Goal: Task Accomplishment & Management: Manage account settings

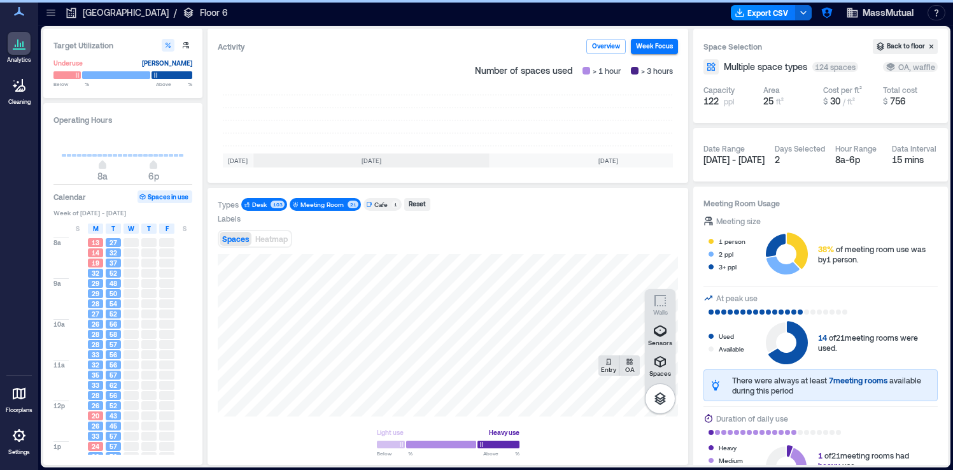
scroll to position [0, 237]
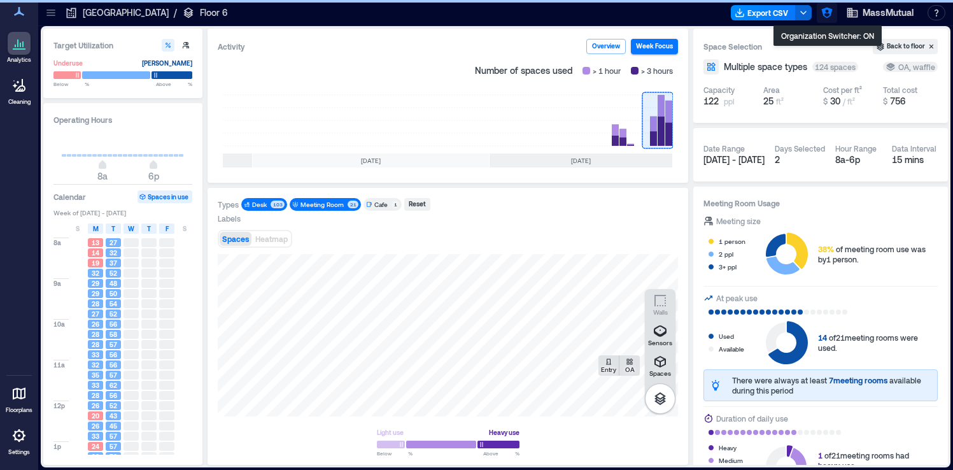
click at [822, 16] on icon "button" at bounding box center [826, 12] width 13 height 13
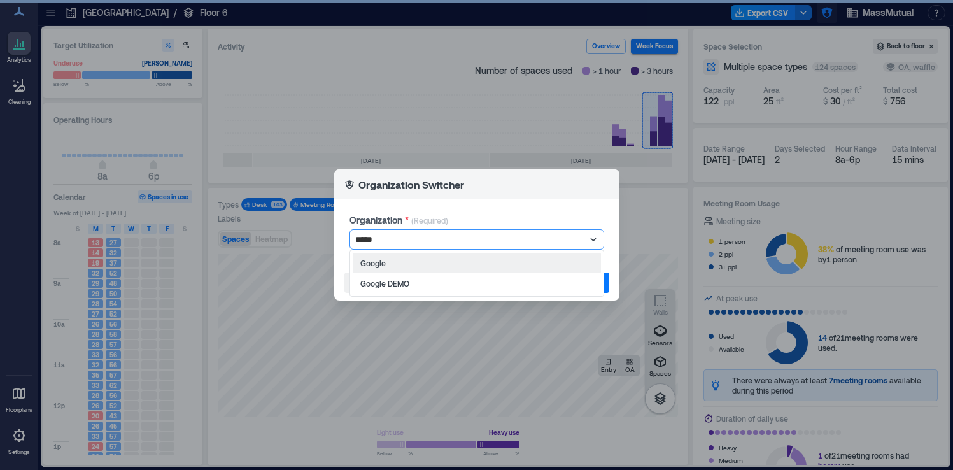
type input "******"
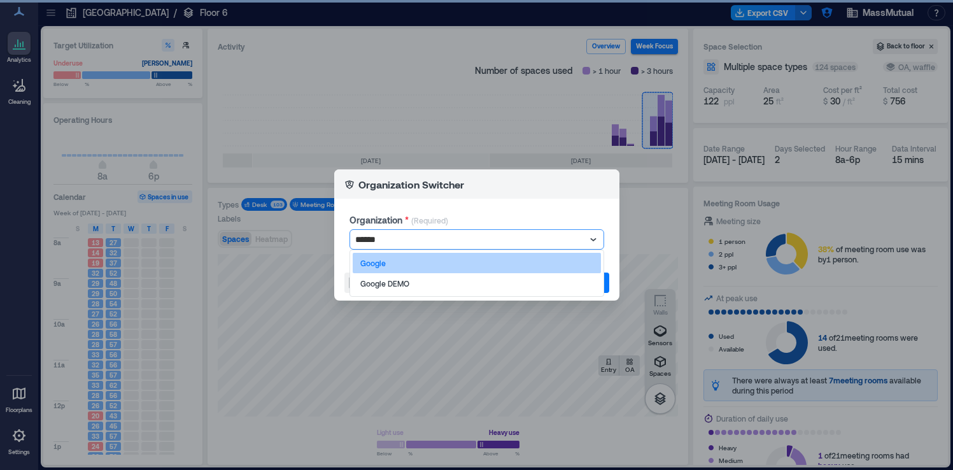
click at [549, 267] on div "Google" at bounding box center [477, 263] width 248 height 20
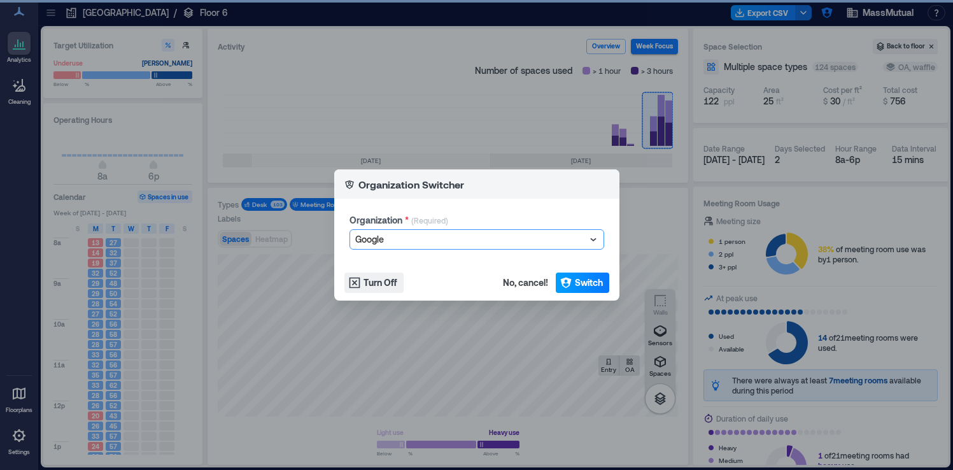
click at [580, 281] on span "Switch" at bounding box center [589, 282] width 28 height 13
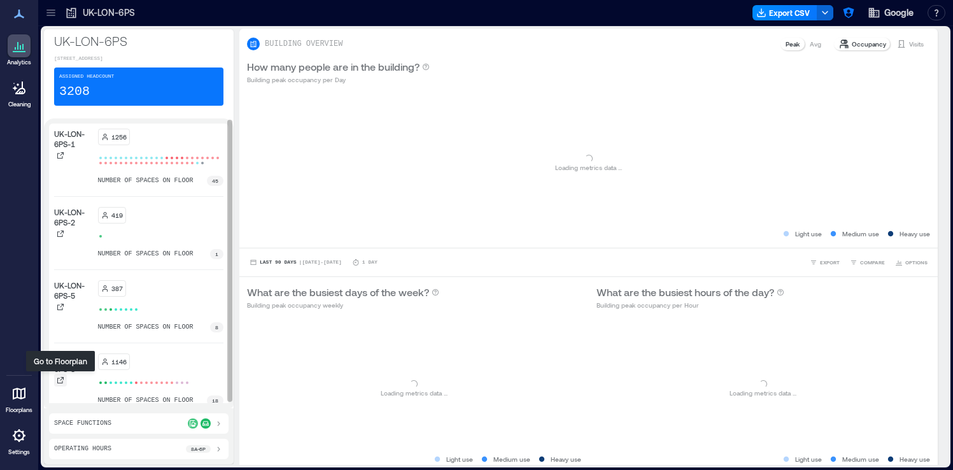
click at [62, 380] on icon at bounding box center [61, 380] width 8 height 8
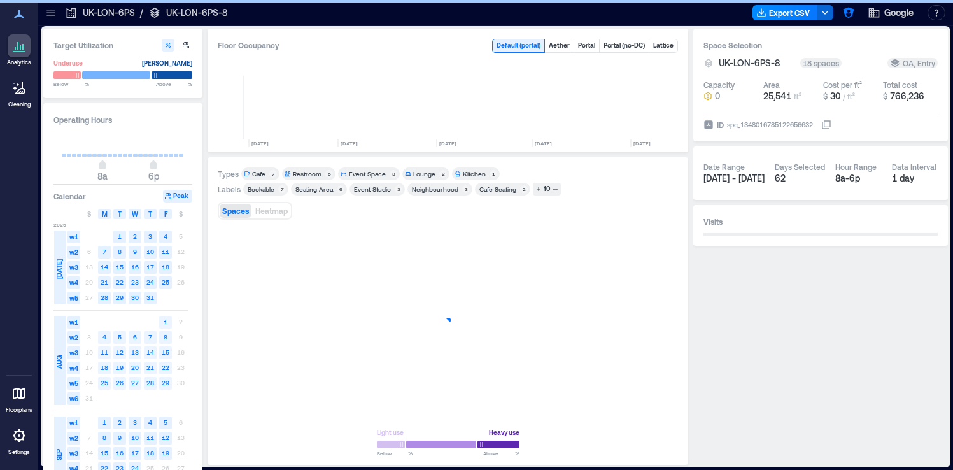
scroll to position [0, 805]
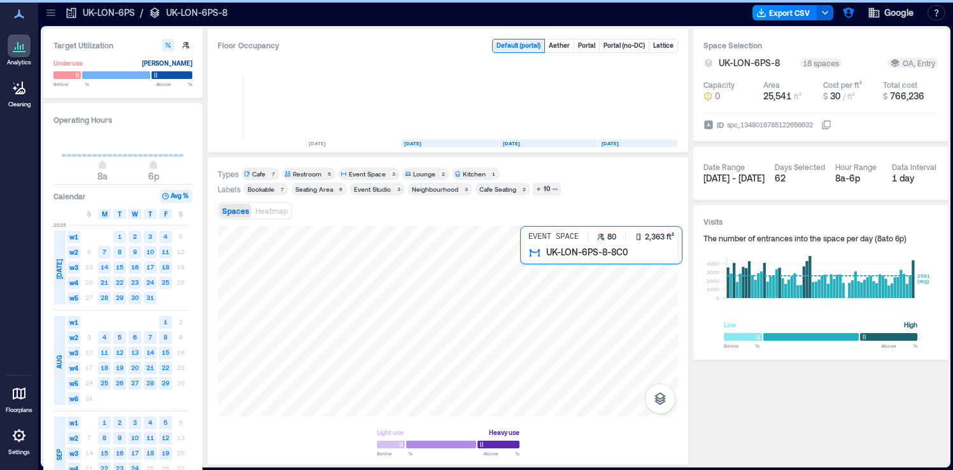
click at [554, 258] on div at bounding box center [448, 321] width 460 height 190
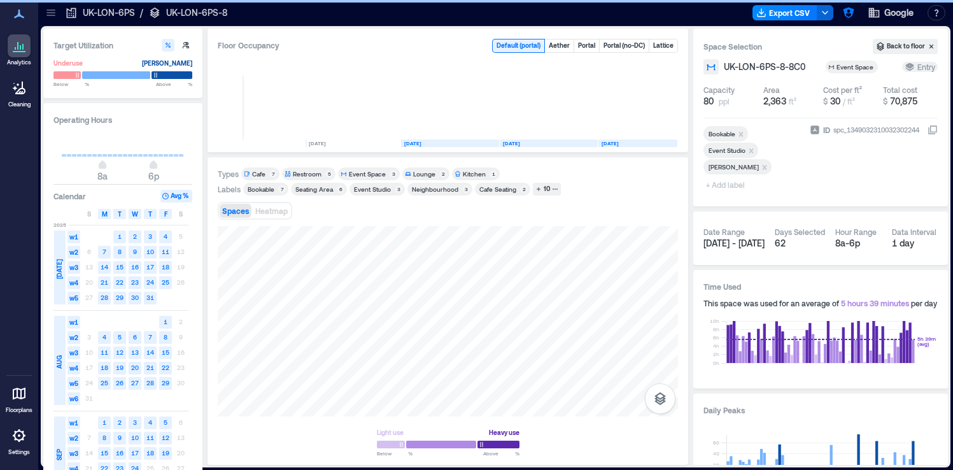
click at [933, 128] on icon at bounding box center [932, 130] width 10 height 10
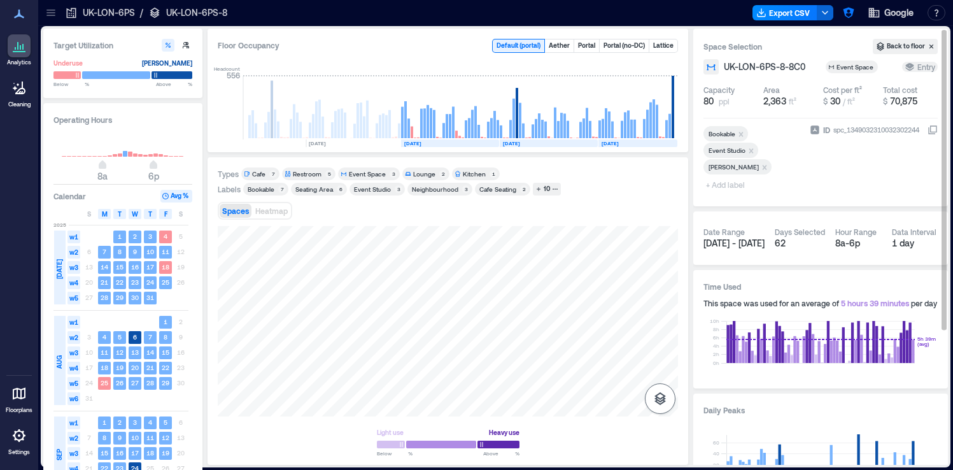
click at [651, 386] on button "button" at bounding box center [660, 398] width 31 height 31
click at [661, 342] on p "Sensors" at bounding box center [660, 343] width 24 height 8
click at [579, 279] on div "H3GVT077" at bounding box center [448, 321] width 460 height 190
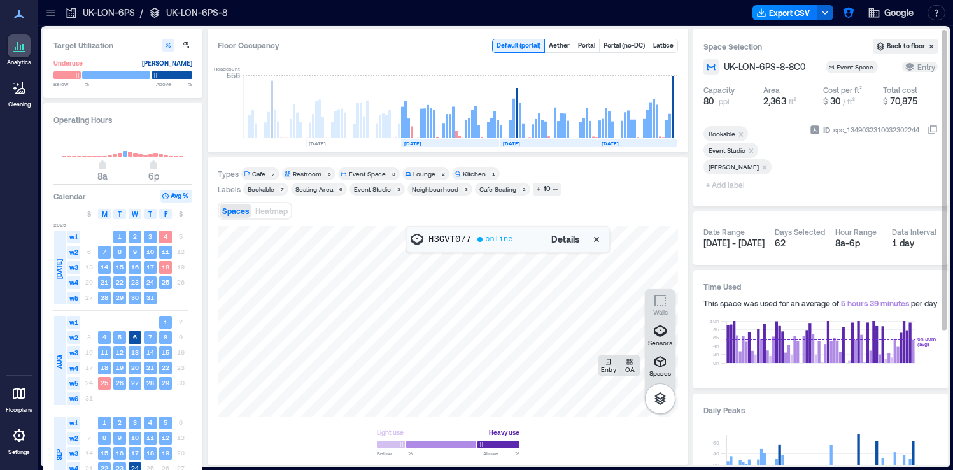
click at [500, 243] on div "online" at bounding box center [498, 239] width 27 height 10
click at [563, 234] on span "Details" at bounding box center [565, 239] width 29 height 13
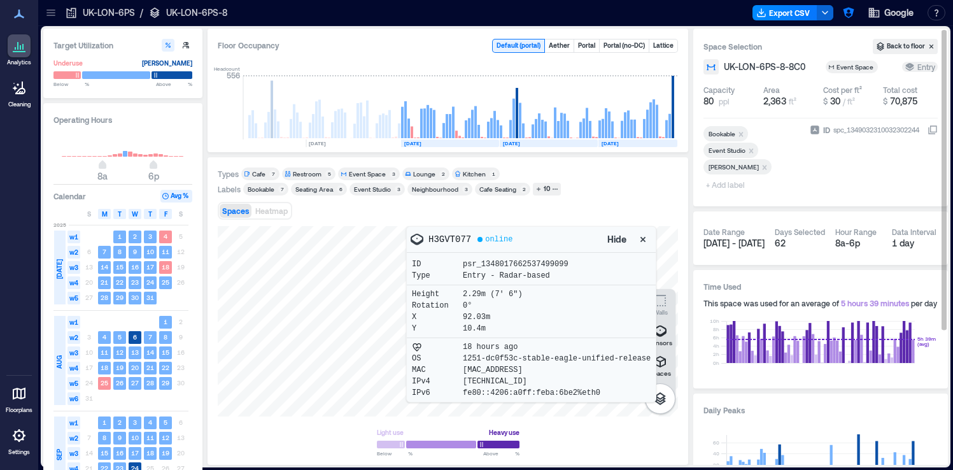
click at [597, 202] on div "Spaces Heatmap" at bounding box center [448, 210] width 460 height 25
click at [643, 238] on icon "button" at bounding box center [642, 239] width 13 height 13
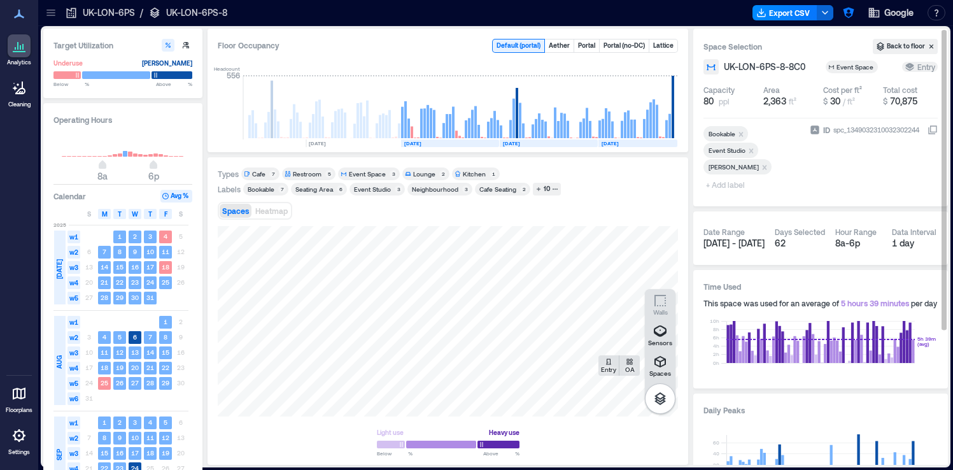
click at [17, 440] on icon at bounding box center [19, 435] width 13 height 13
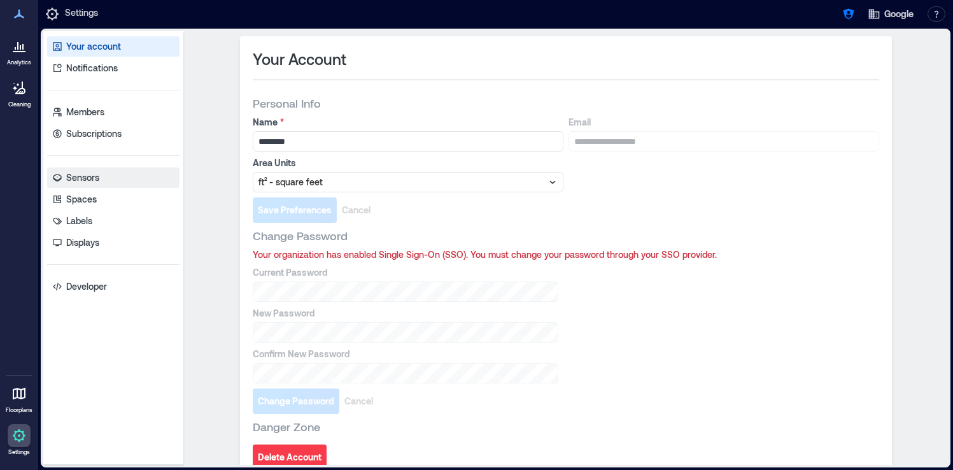
click at [115, 184] on link "Sensors" at bounding box center [113, 177] width 132 height 20
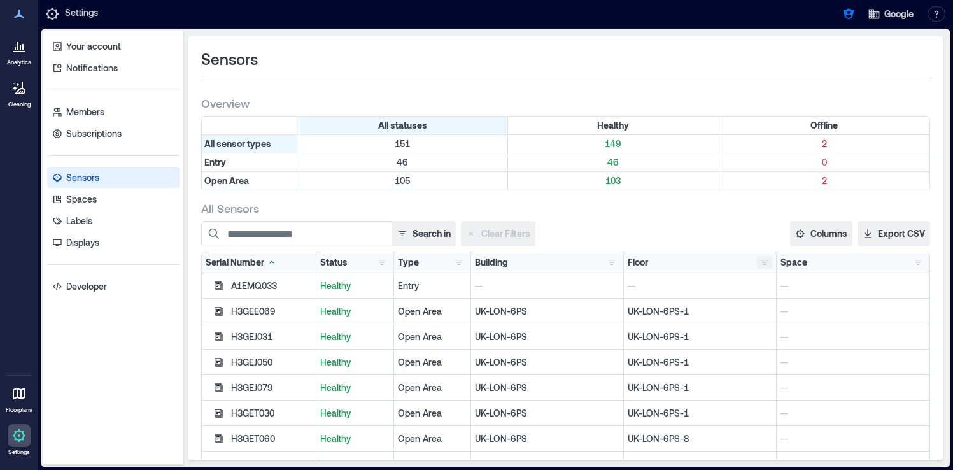
click at [766, 257] on button "button" at bounding box center [764, 262] width 15 height 13
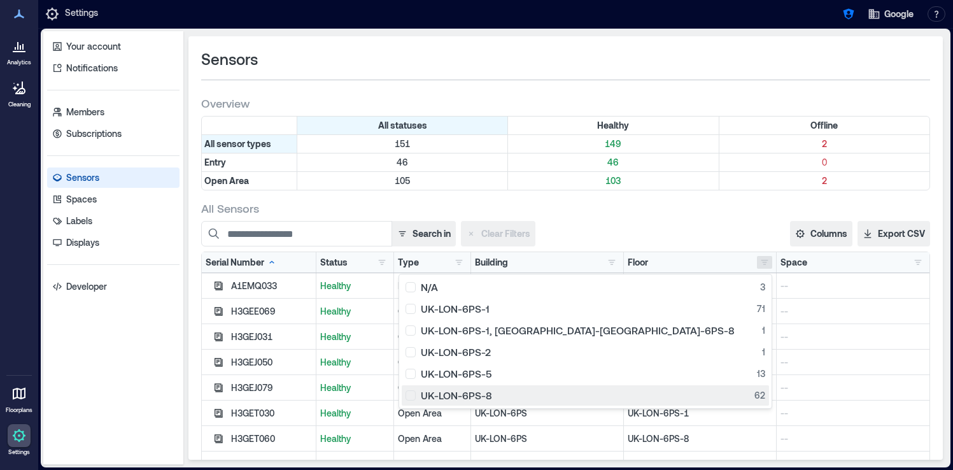
click at [589, 390] on div "UK-LON-6PS-8 62" at bounding box center [585, 395] width 360 height 13
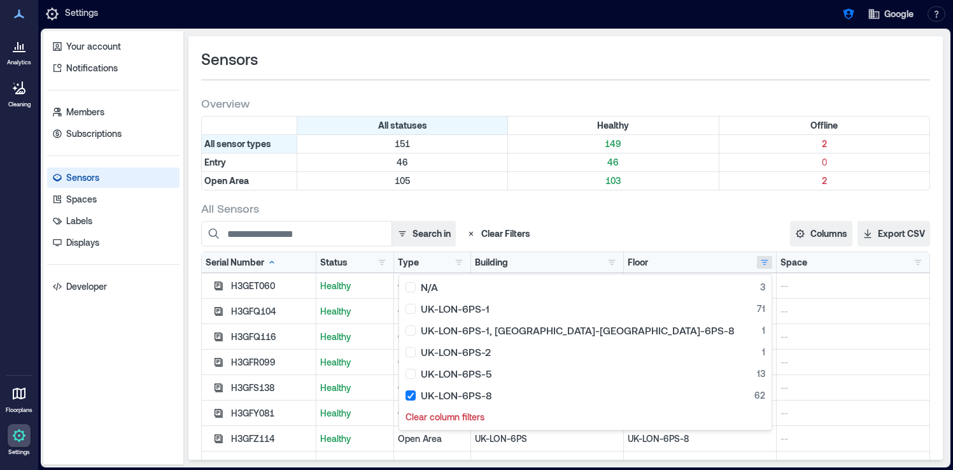
click at [669, 214] on div "All Sensors" at bounding box center [565, 207] width 729 height 15
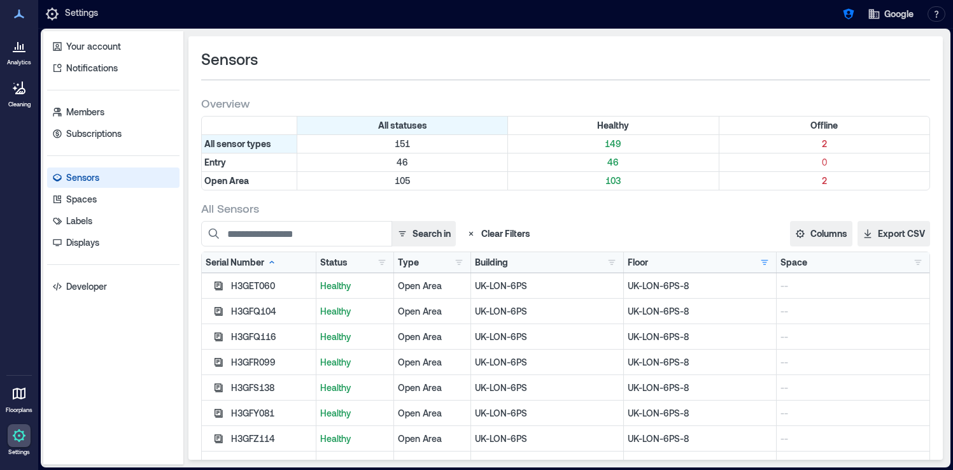
click at [468, 266] on div "Type Entry 27 Open Area 35" at bounding box center [433, 262] width 78 height 20
click at [463, 266] on button "button" at bounding box center [458, 262] width 15 height 13
click at [460, 311] on div "Open Area 35" at bounding box center [506, 308] width 96 height 13
click at [463, 287] on div "Entry 27" at bounding box center [506, 287] width 96 height 13
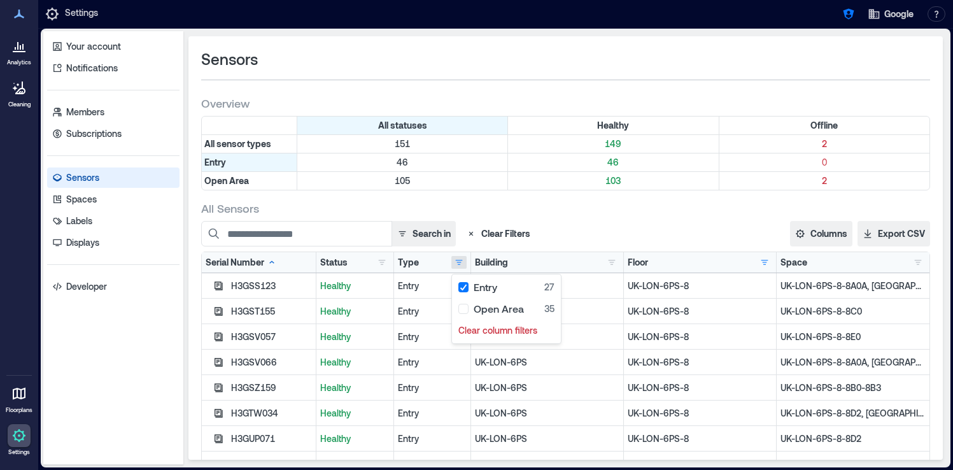
click at [518, 237] on button "Clear Filters" at bounding box center [498, 233] width 74 height 25
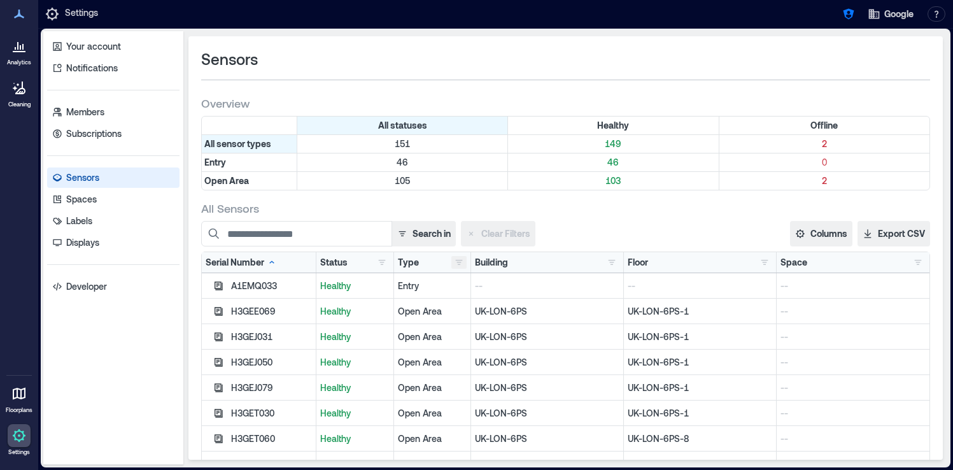
click at [458, 262] on button "button" at bounding box center [458, 262] width 15 height 13
click at [459, 288] on div "Entry 46" at bounding box center [506, 287] width 96 height 13
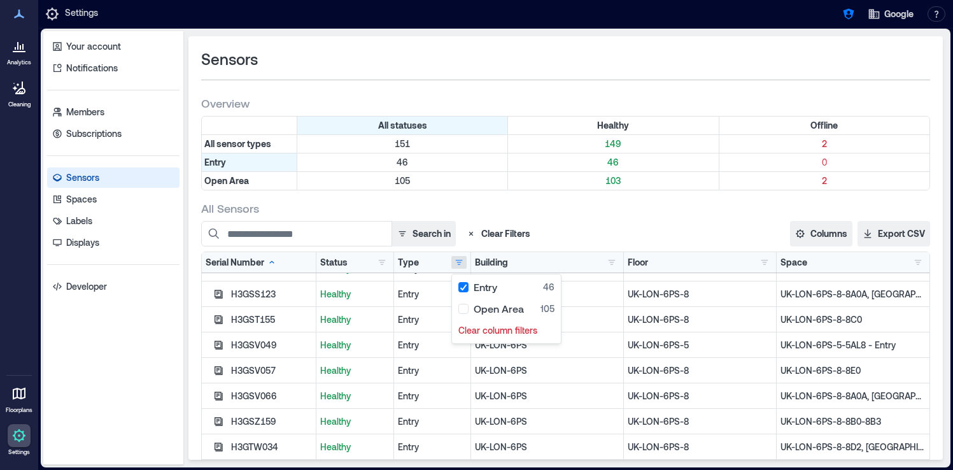
scroll to position [26, 0]
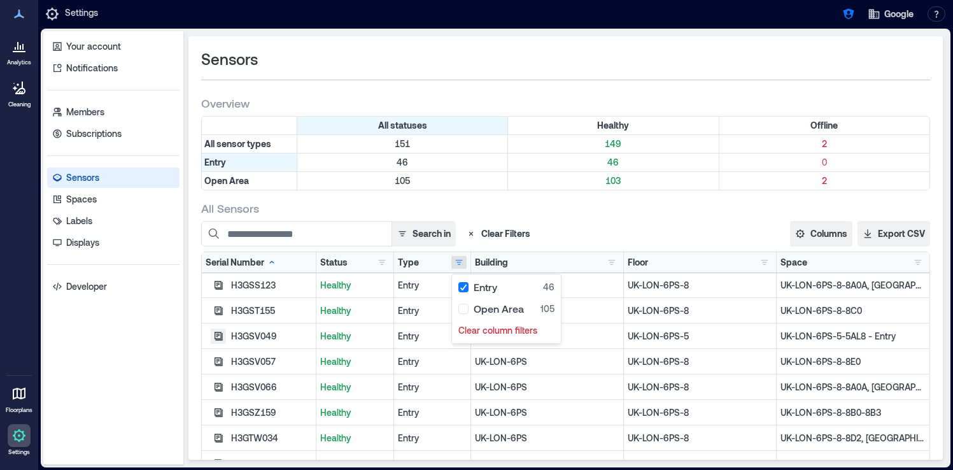
click at [219, 337] on icon "button" at bounding box center [218, 336] width 10 height 10
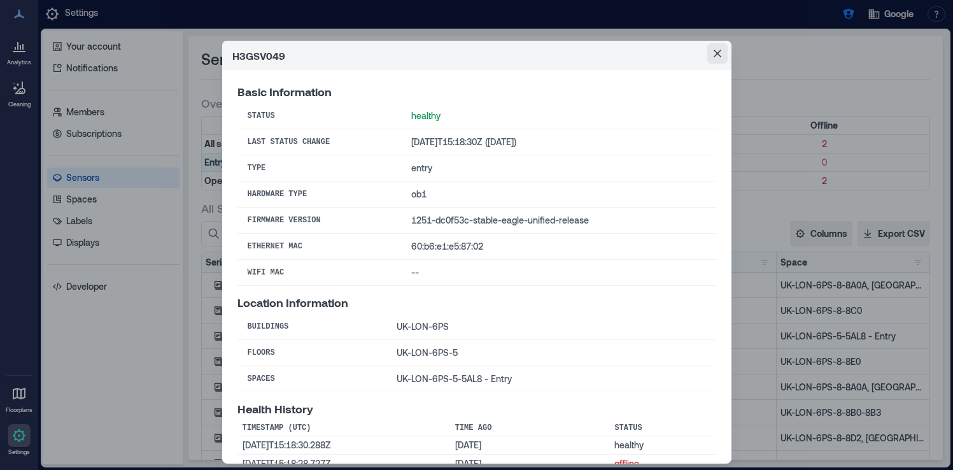
click at [715, 54] on icon "Close" at bounding box center [717, 54] width 8 height 8
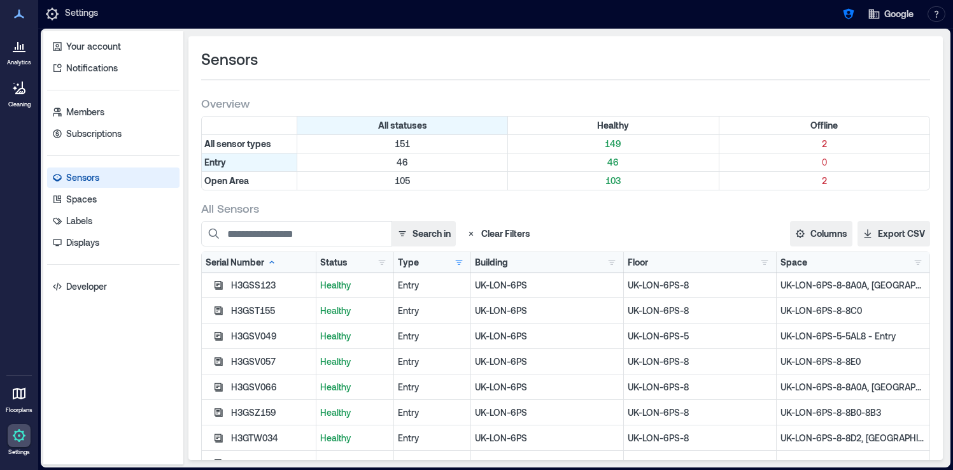
click at [20, 49] on icon at bounding box center [20, 47] width 1 height 4
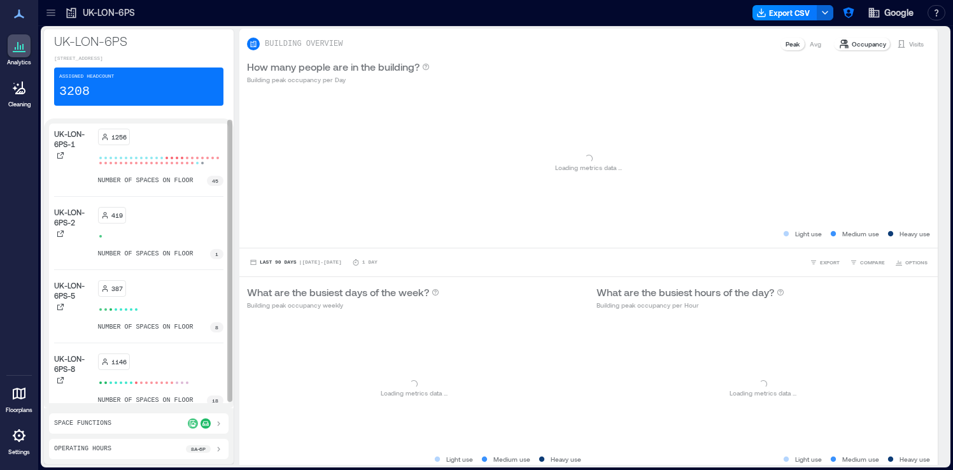
scroll to position [8, 0]
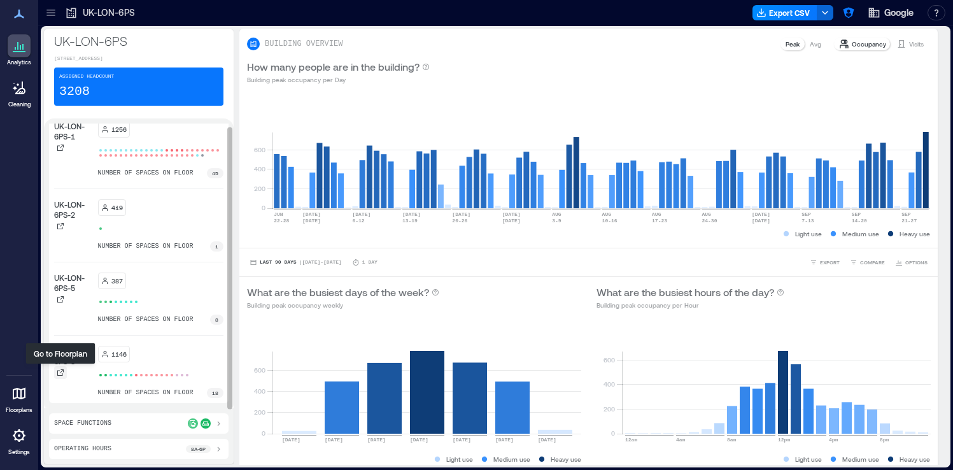
click at [60, 372] on icon at bounding box center [61, 372] width 8 height 8
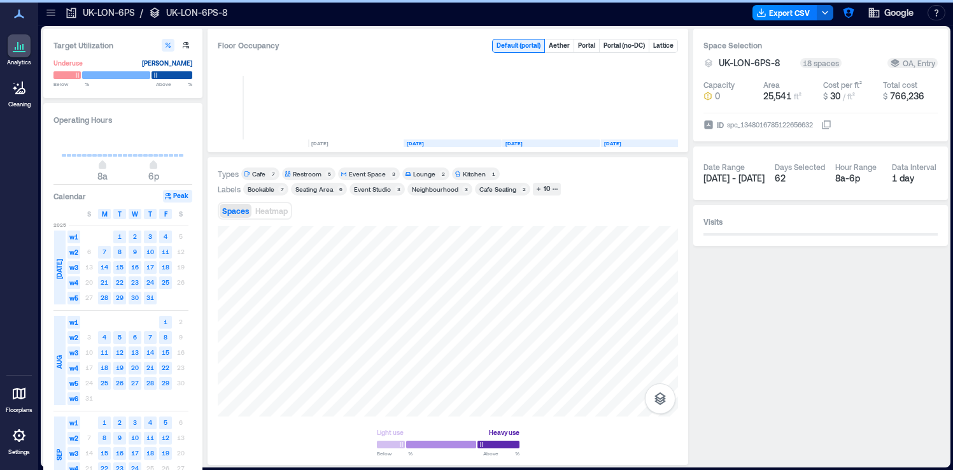
scroll to position [0, 805]
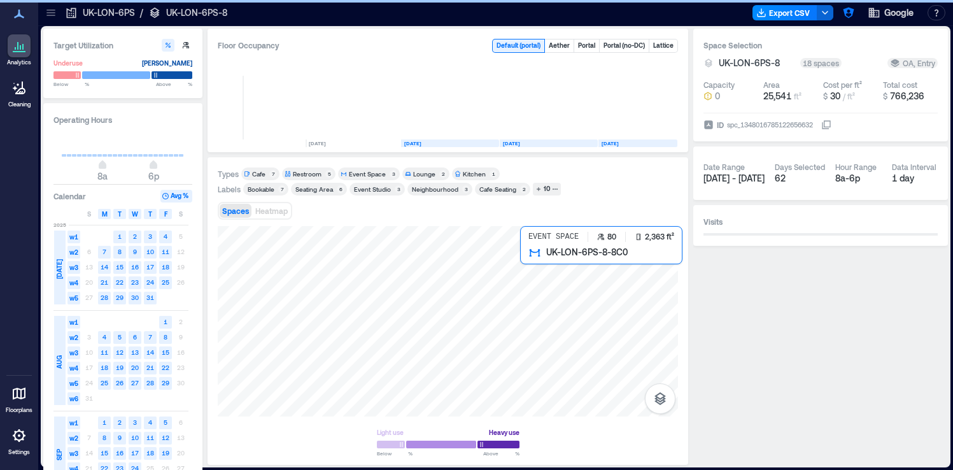
click at [564, 269] on div at bounding box center [448, 321] width 460 height 190
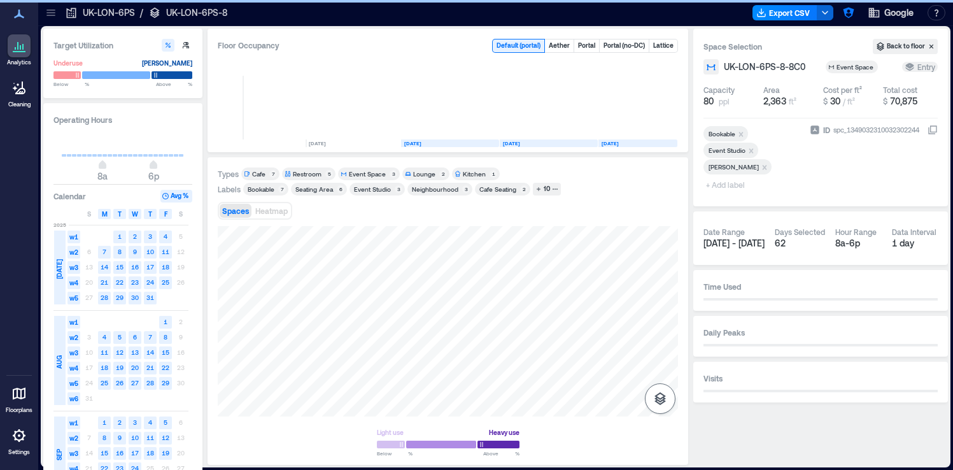
click at [661, 394] on icon "button" at bounding box center [659, 398] width 11 height 13
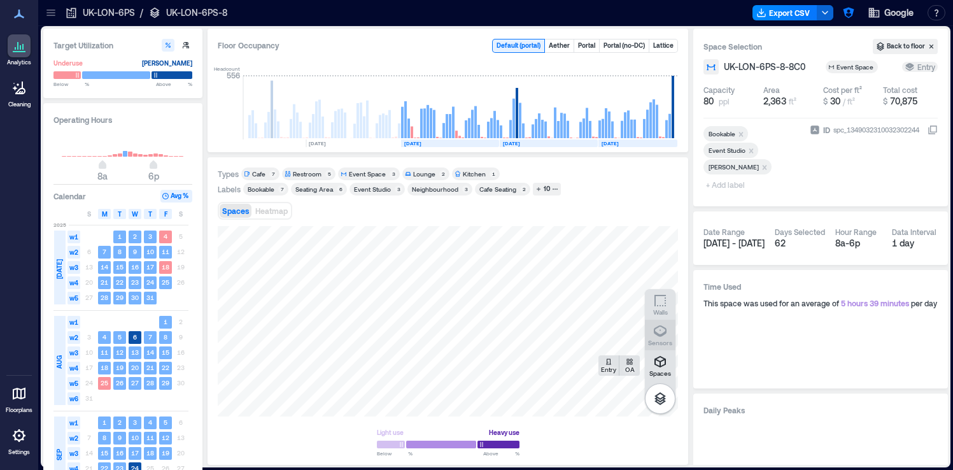
click at [664, 344] on p "Sensors" at bounding box center [660, 343] width 24 height 8
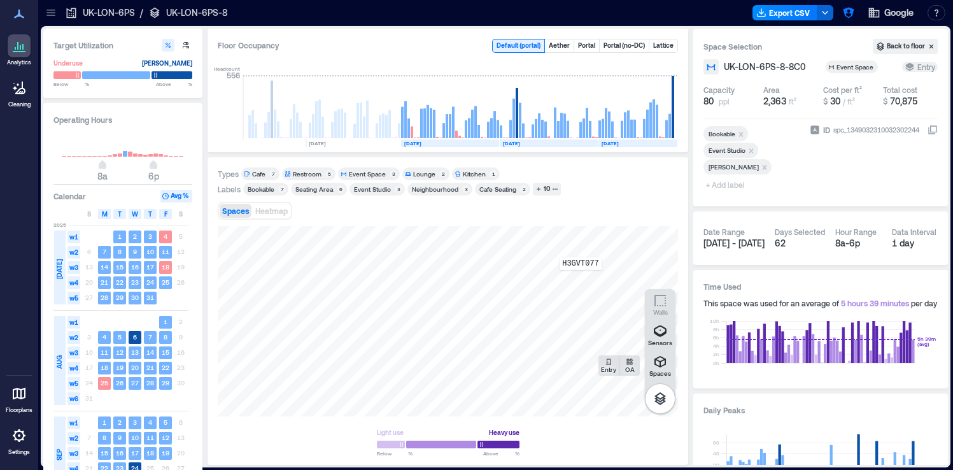
click at [580, 279] on div "H3GVT077" at bounding box center [448, 321] width 460 height 190
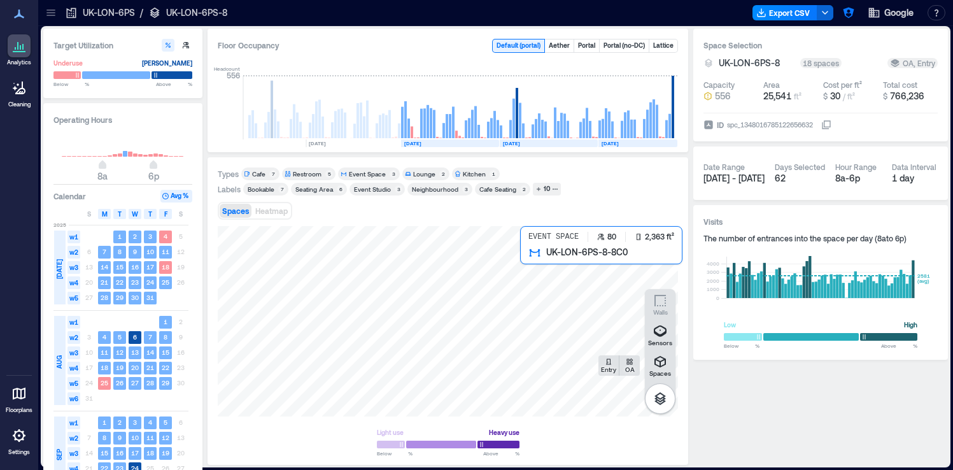
click at [578, 276] on div at bounding box center [448, 321] width 460 height 190
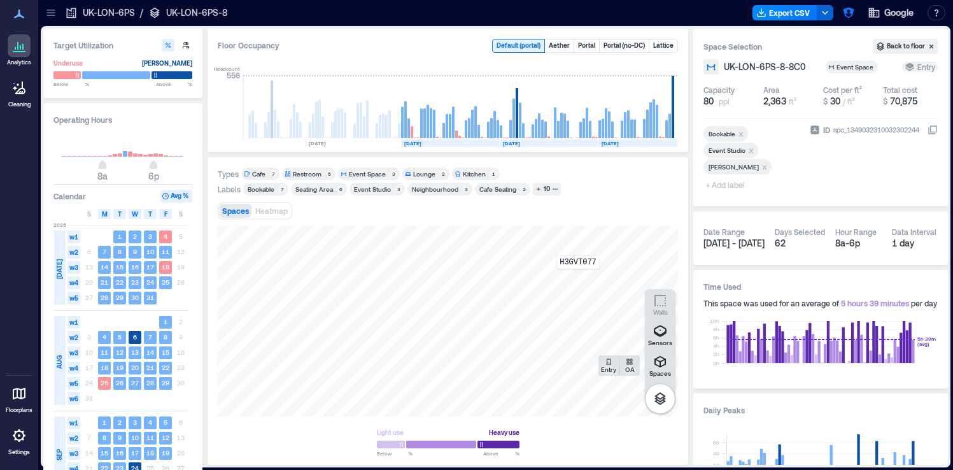
click at [578, 277] on div "H3GVT077" at bounding box center [448, 321] width 460 height 190
click at [565, 243] on span "Details" at bounding box center [565, 239] width 29 height 13
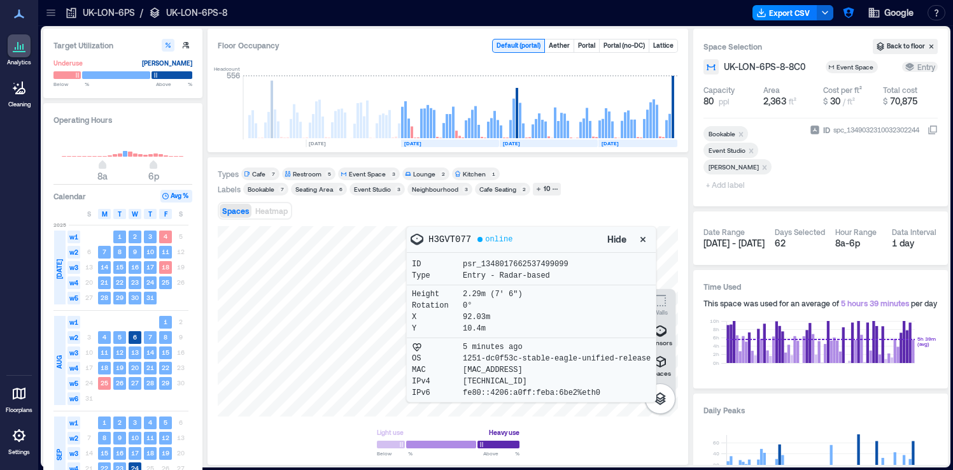
click at [449, 235] on p "H3GVT077" at bounding box center [449, 239] width 43 height 13
copy p "H3GVT077"
click at [337, 417] on div "Spaces Entry OA Sensors Walls H3GVT077 online Hide ID psr_1348017662537499099 T…" at bounding box center [448, 340] width 460 height 228
click at [647, 240] on icon "button" at bounding box center [642, 239] width 13 height 13
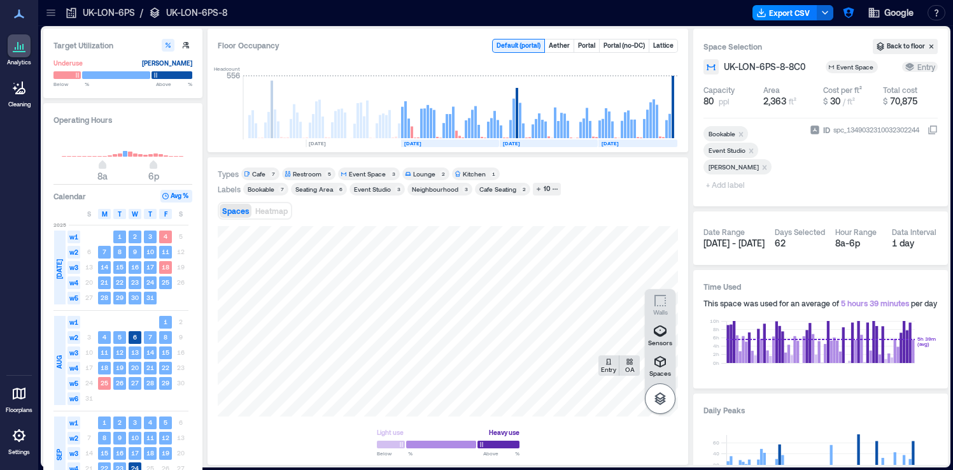
click at [658, 398] on icon "button" at bounding box center [659, 398] width 11 height 13
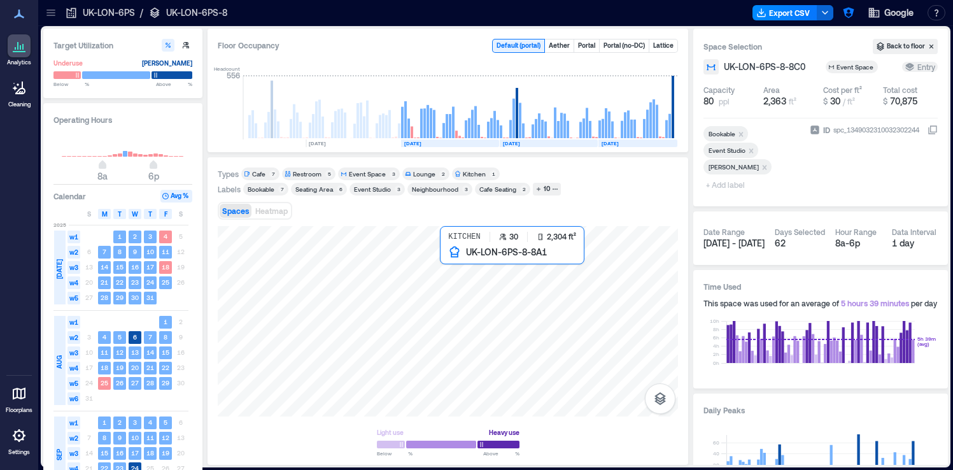
click at [466, 265] on div at bounding box center [448, 321] width 460 height 190
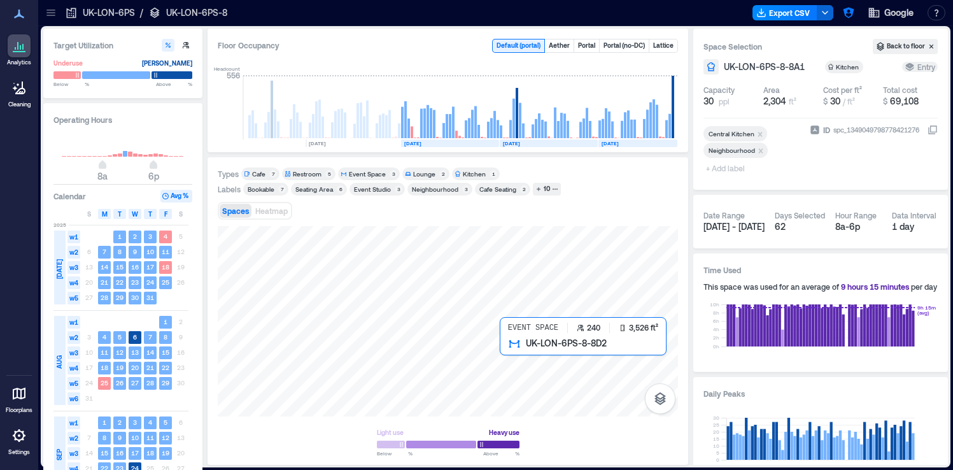
click at [531, 368] on div at bounding box center [448, 321] width 460 height 190
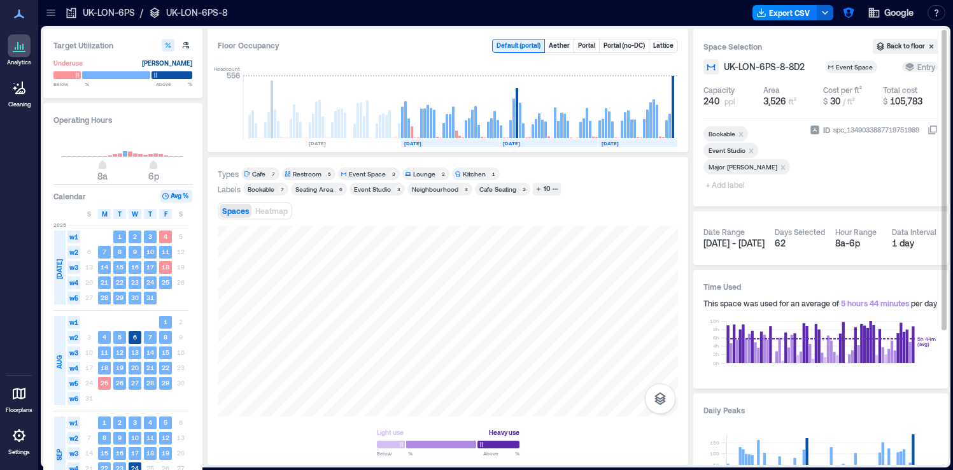
click at [933, 127] on icon at bounding box center [932, 130] width 10 height 10
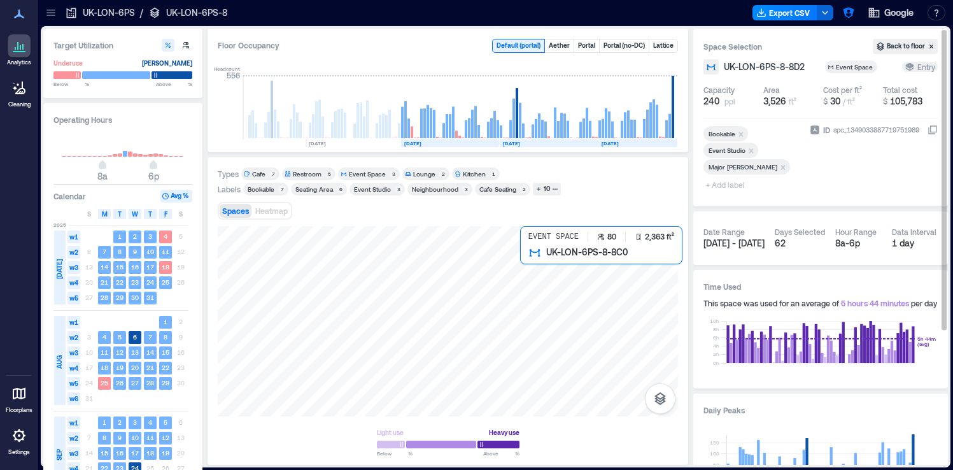
click at [547, 266] on div at bounding box center [448, 321] width 460 height 190
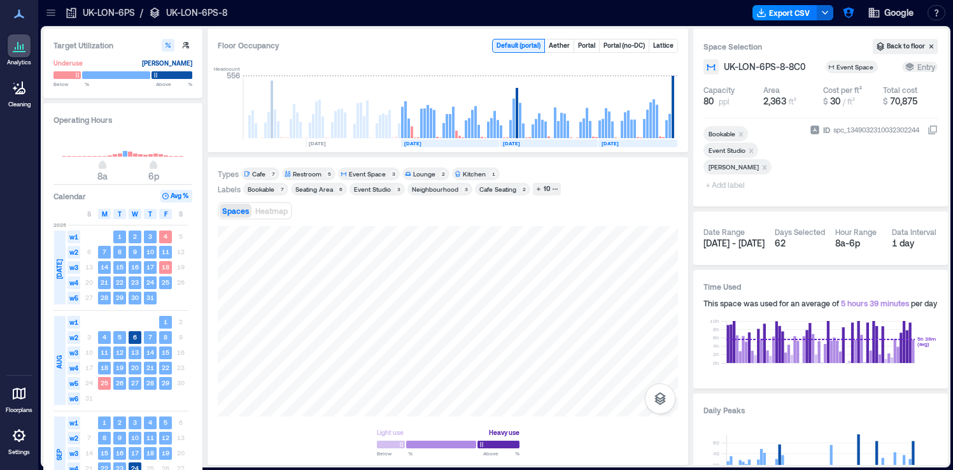
click at [934, 132] on icon at bounding box center [933, 128] width 7 height 7
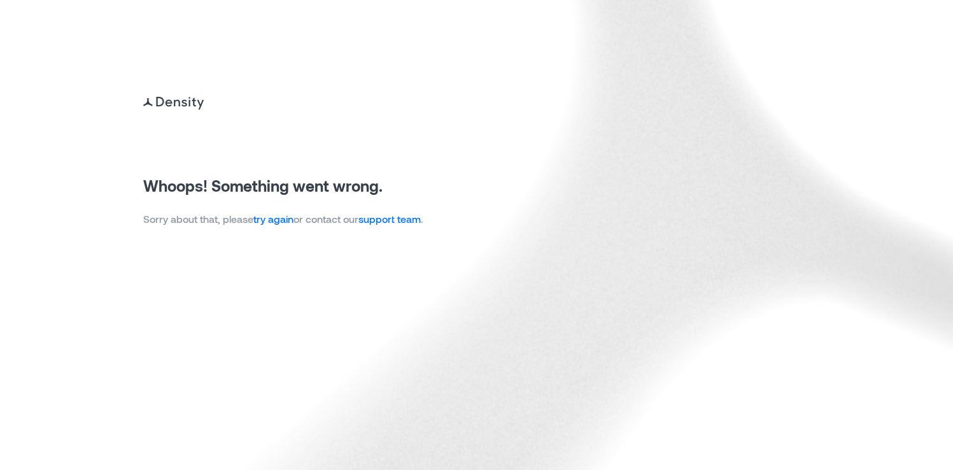
click at [281, 223] on link "try again" at bounding box center [273, 219] width 40 height 12
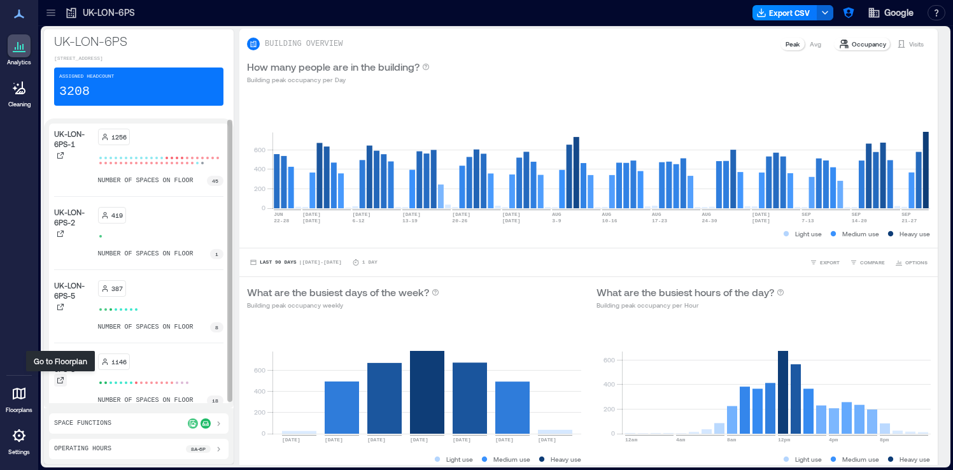
click at [58, 381] on icon at bounding box center [61, 380] width 8 height 8
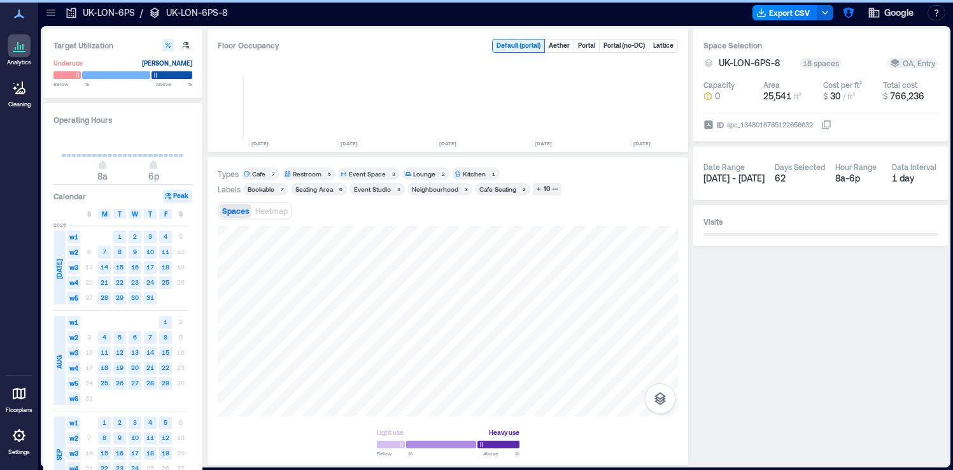
scroll to position [0, 805]
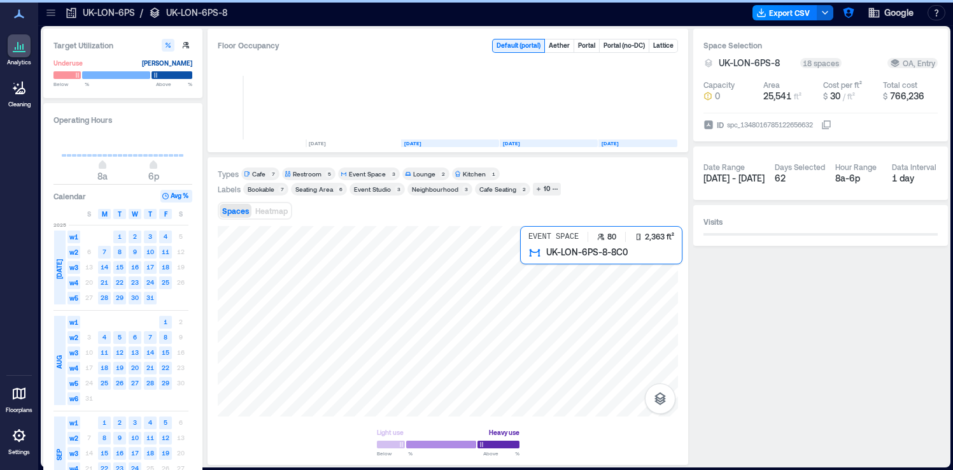
click at [564, 274] on div at bounding box center [448, 321] width 460 height 190
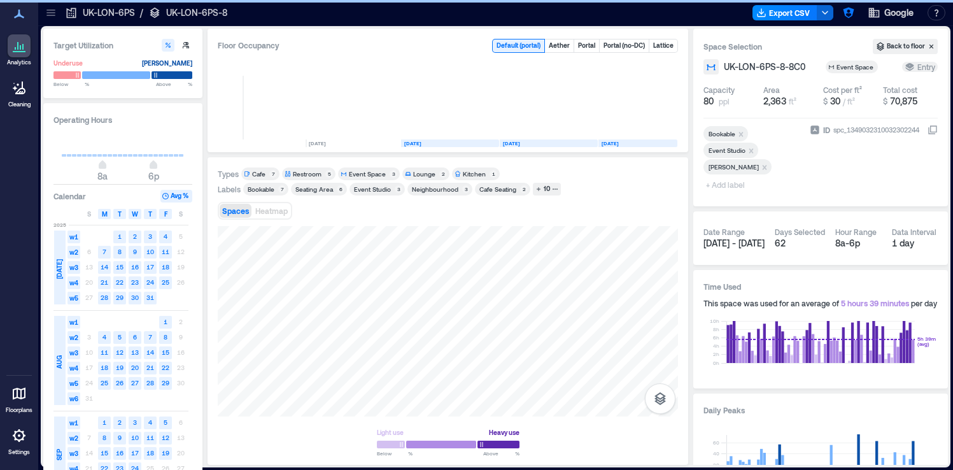
click at [934, 127] on icon at bounding box center [932, 130] width 10 height 10
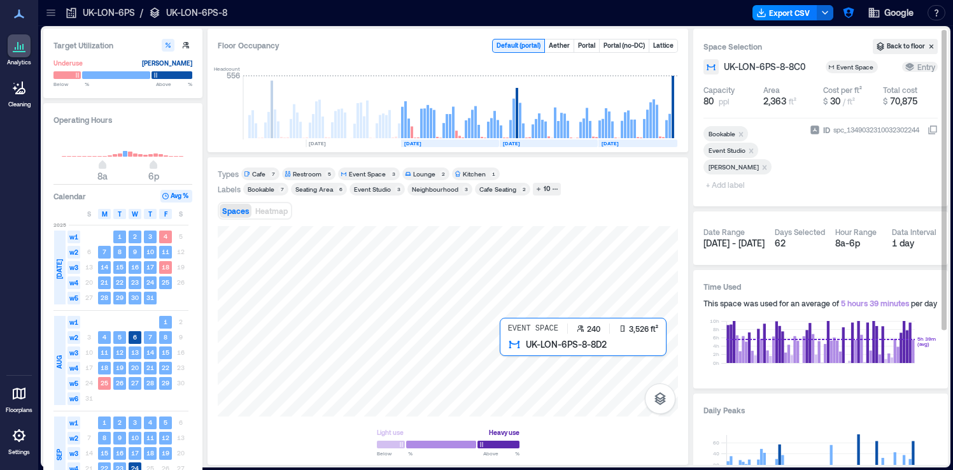
click at [533, 357] on div at bounding box center [448, 321] width 460 height 190
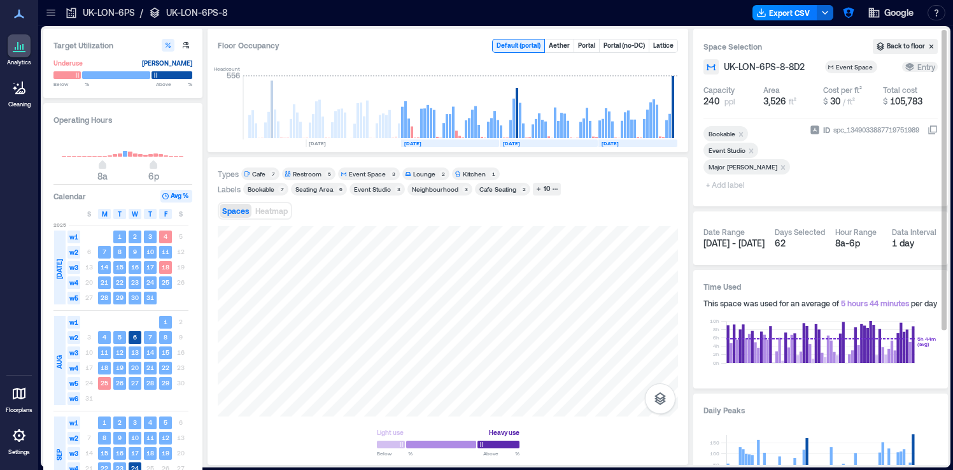
click at [933, 129] on icon at bounding box center [932, 130] width 10 height 10
